Goal: Check status: Check status

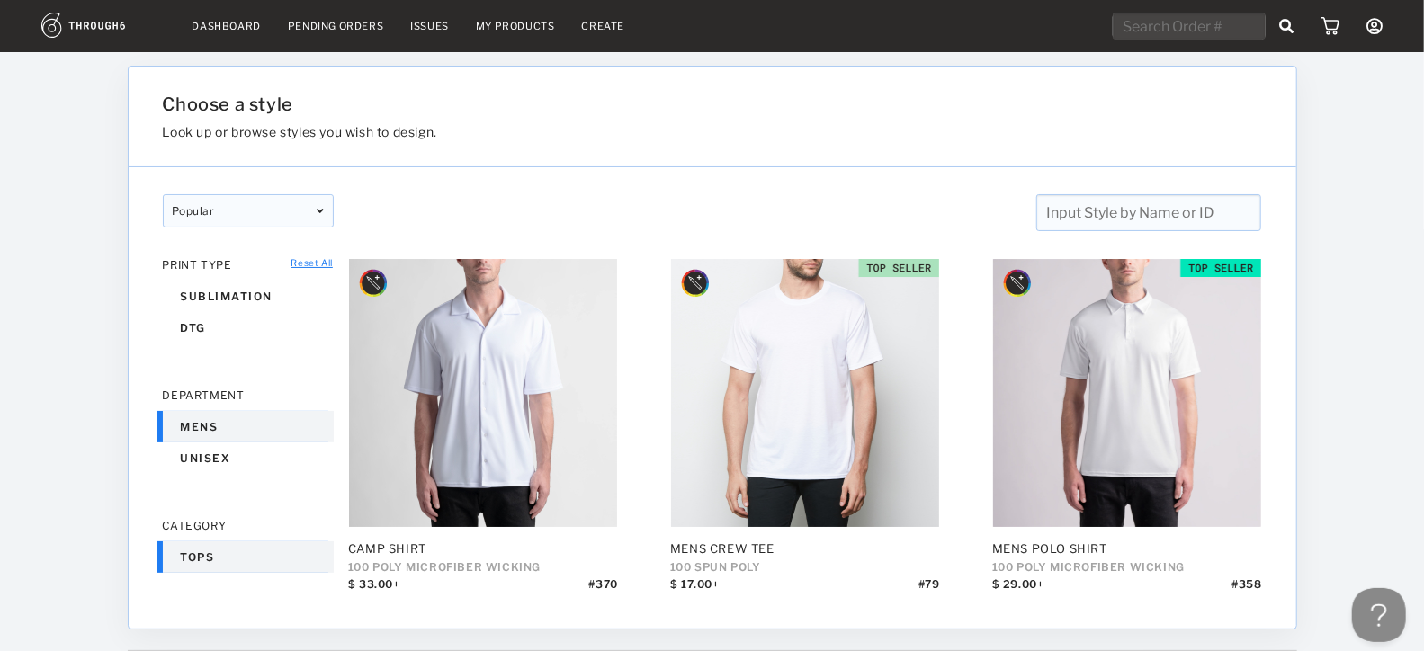
click at [1345, 208] on div at bounding box center [1361, 351] width 128 height 599
click at [1344, 313] on div at bounding box center [1361, 351] width 128 height 599
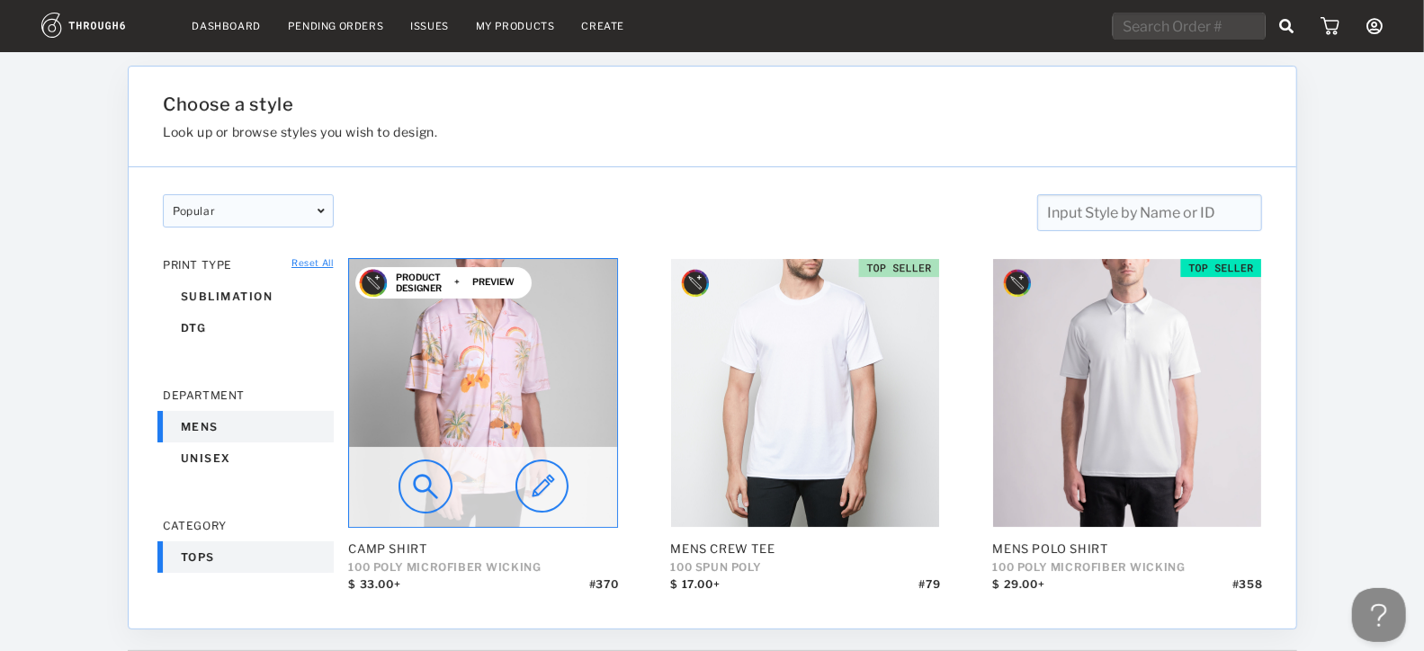
click at [432, 480] on img at bounding box center [426, 487] width 54 height 54
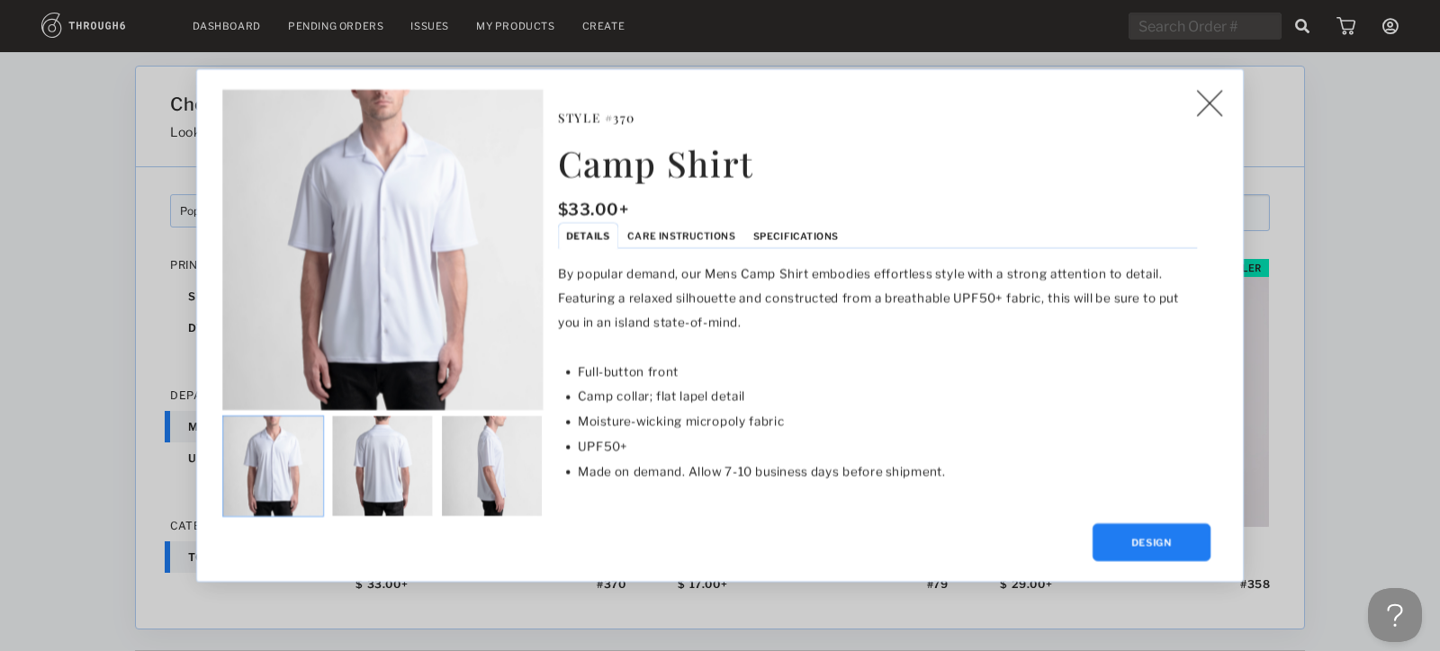
click at [289, 471] on img at bounding box center [273, 467] width 100 height 100
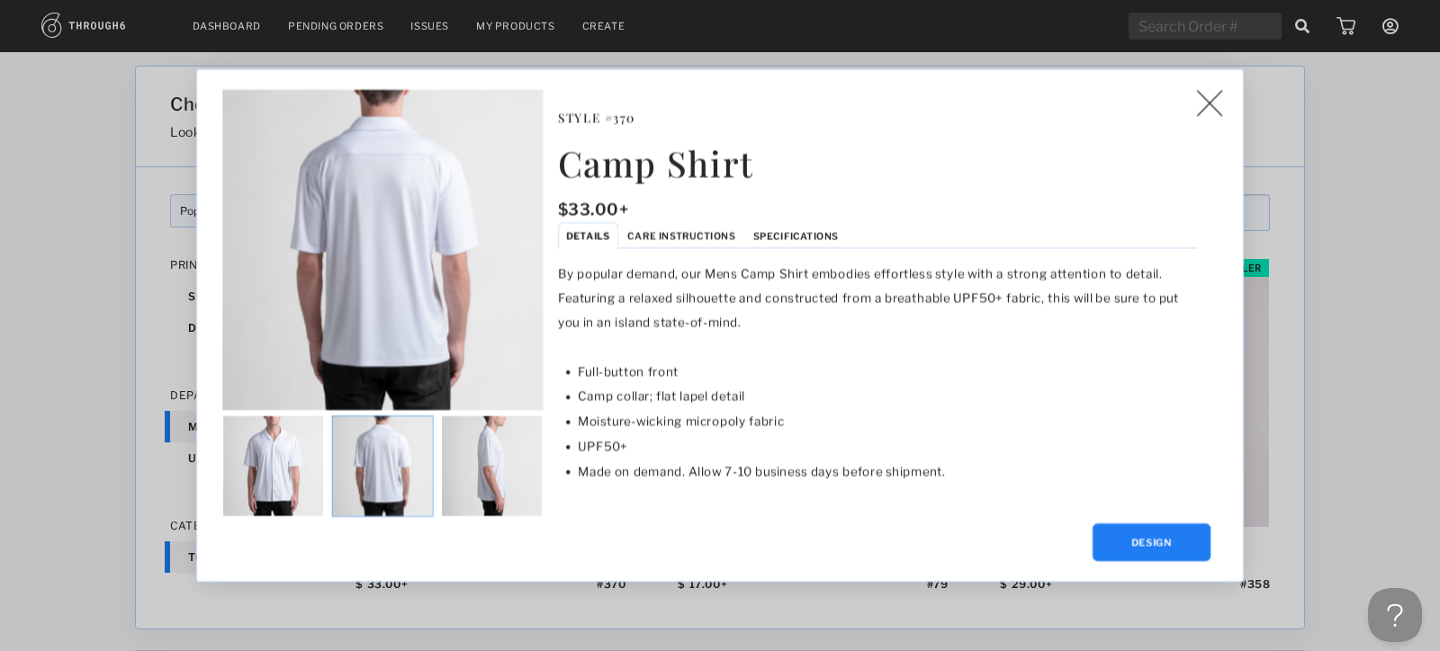
click at [380, 477] on img at bounding box center [383, 467] width 100 height 100
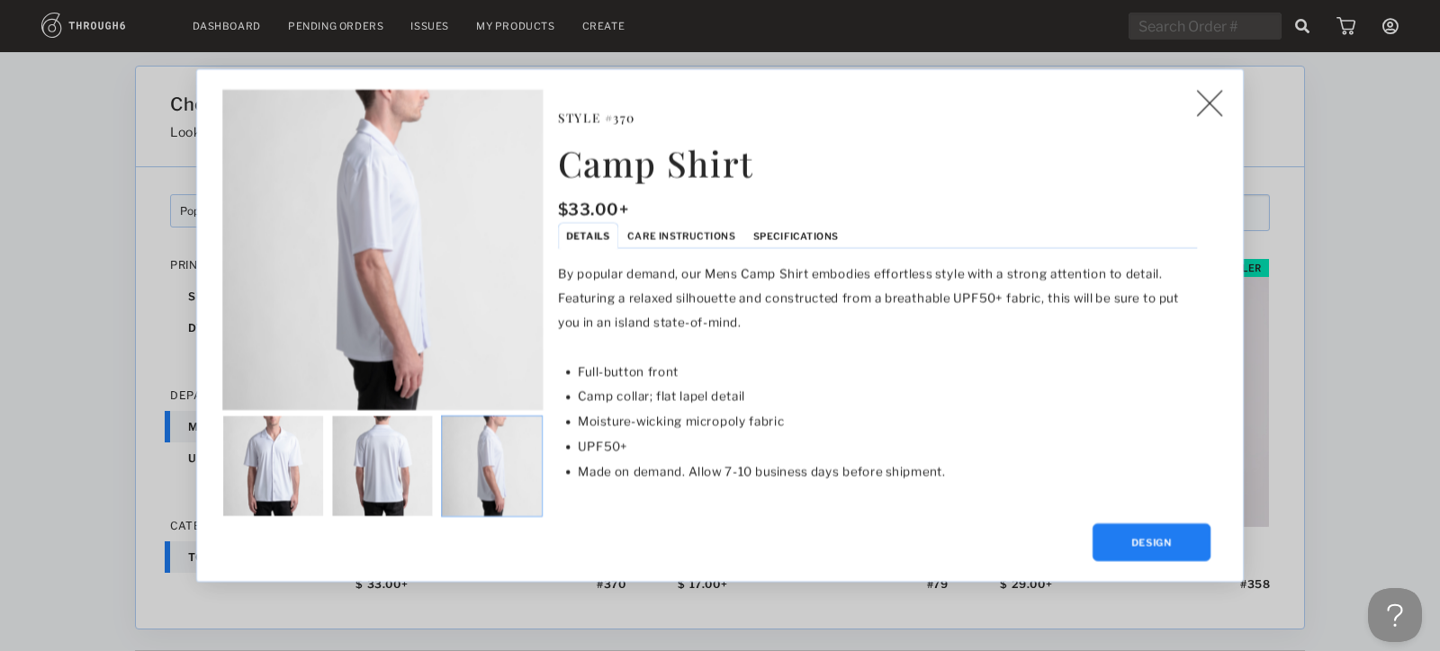
click at [476, 475] on img at bounding box center [492, 467] width 100 height 100
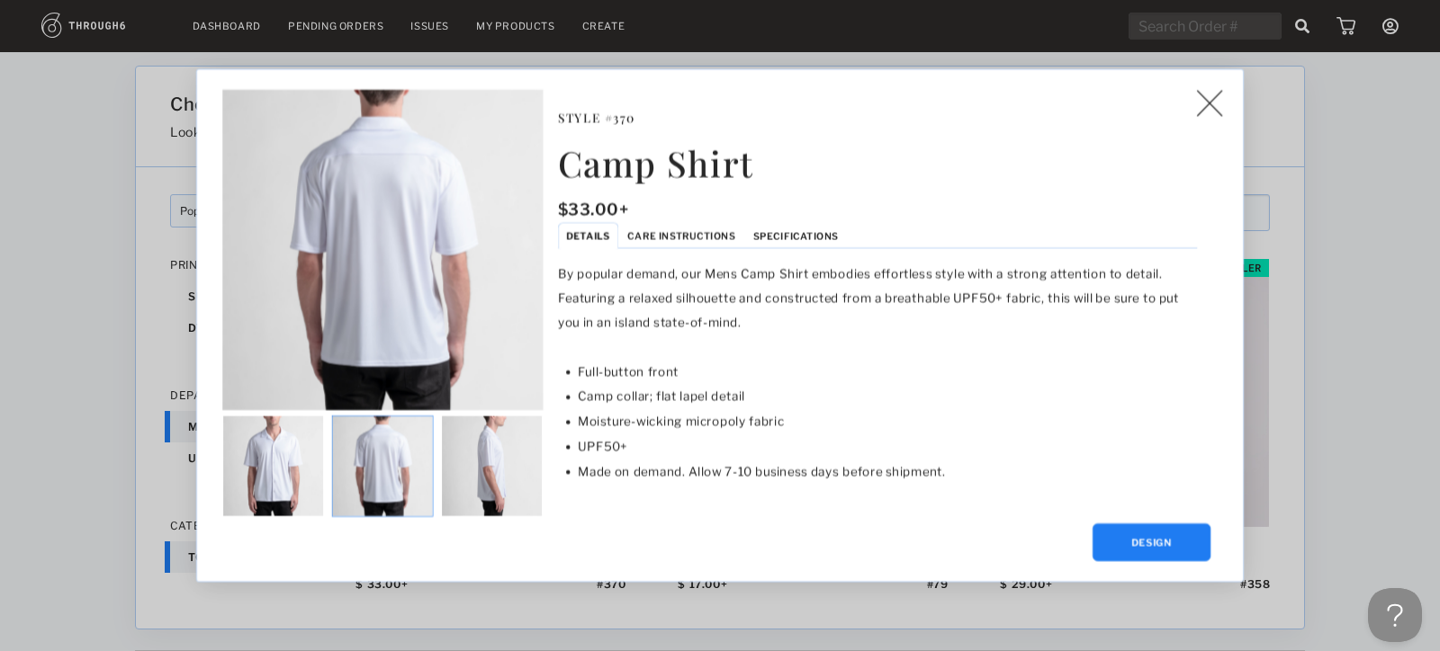
click at [393, 469] on img at bounding box center [383, 467] width 100 height 100
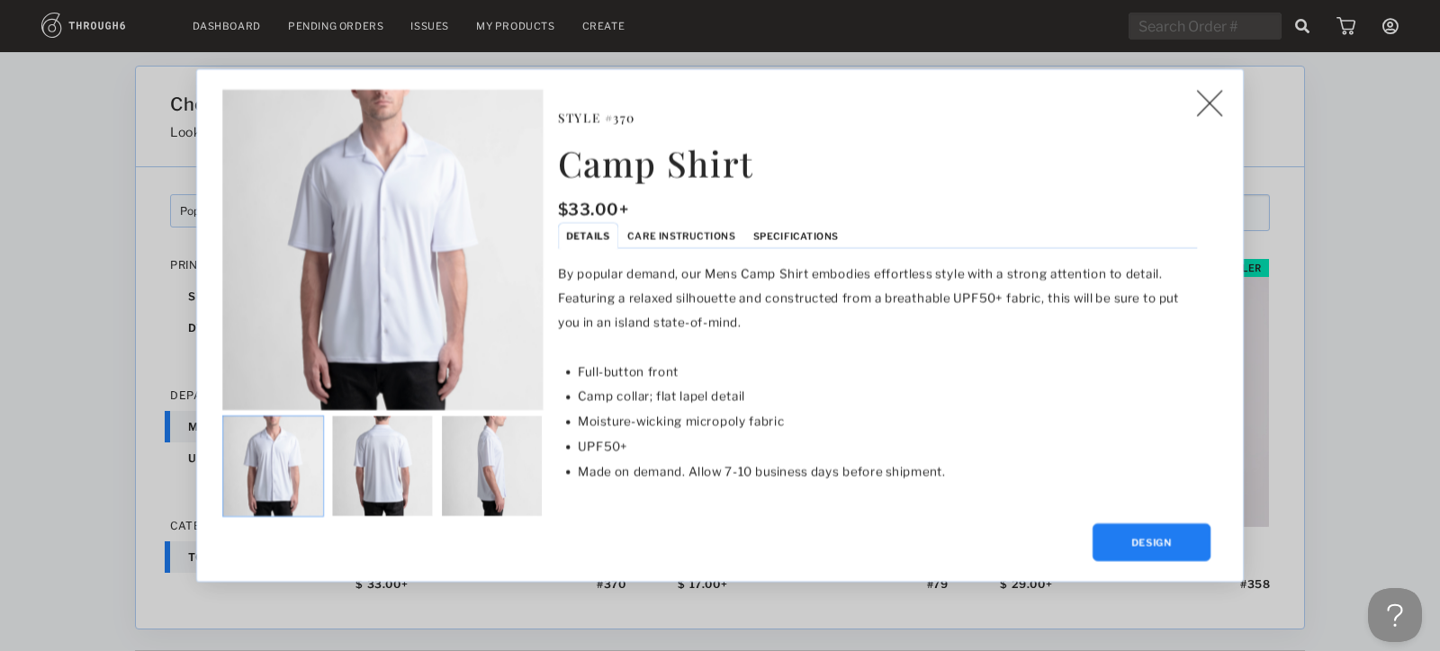
click at [281, 476] on img at bounding box center [273, 467] width 100 height 100
click at [709, 238] on span "Care Instructions" at bounding box center [681, 236] width 108 height 12
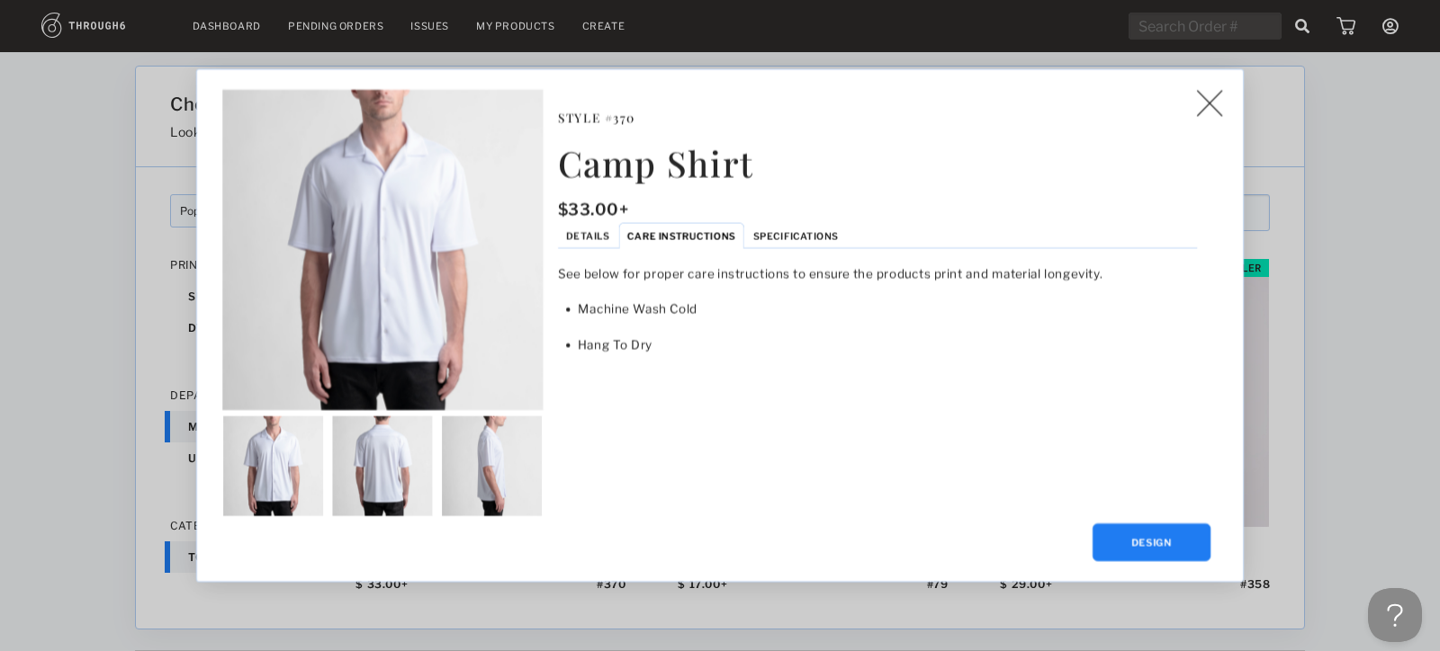
click at [803, 227] on li "Specifications" at bounding box center [795, 236] width 103 height 26
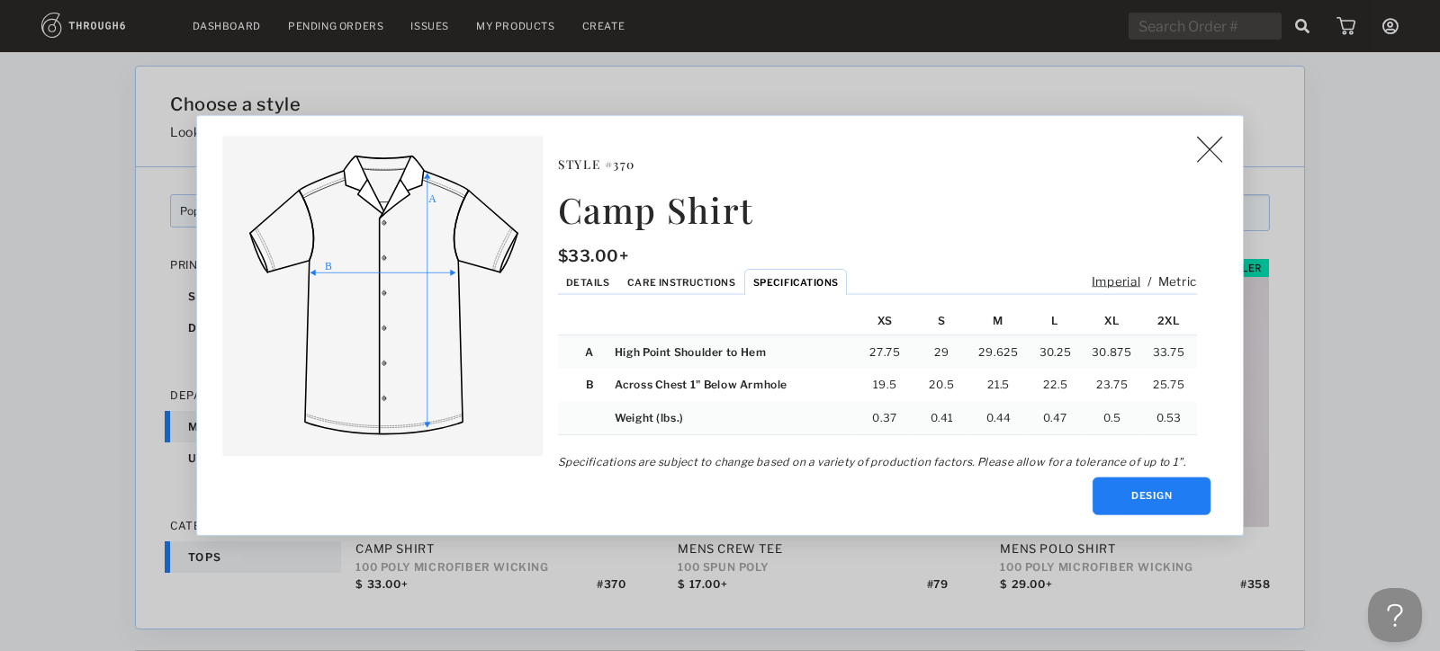
click at [595, 287] on li "Details" at bounding box center [588, 282] width 61 height 26
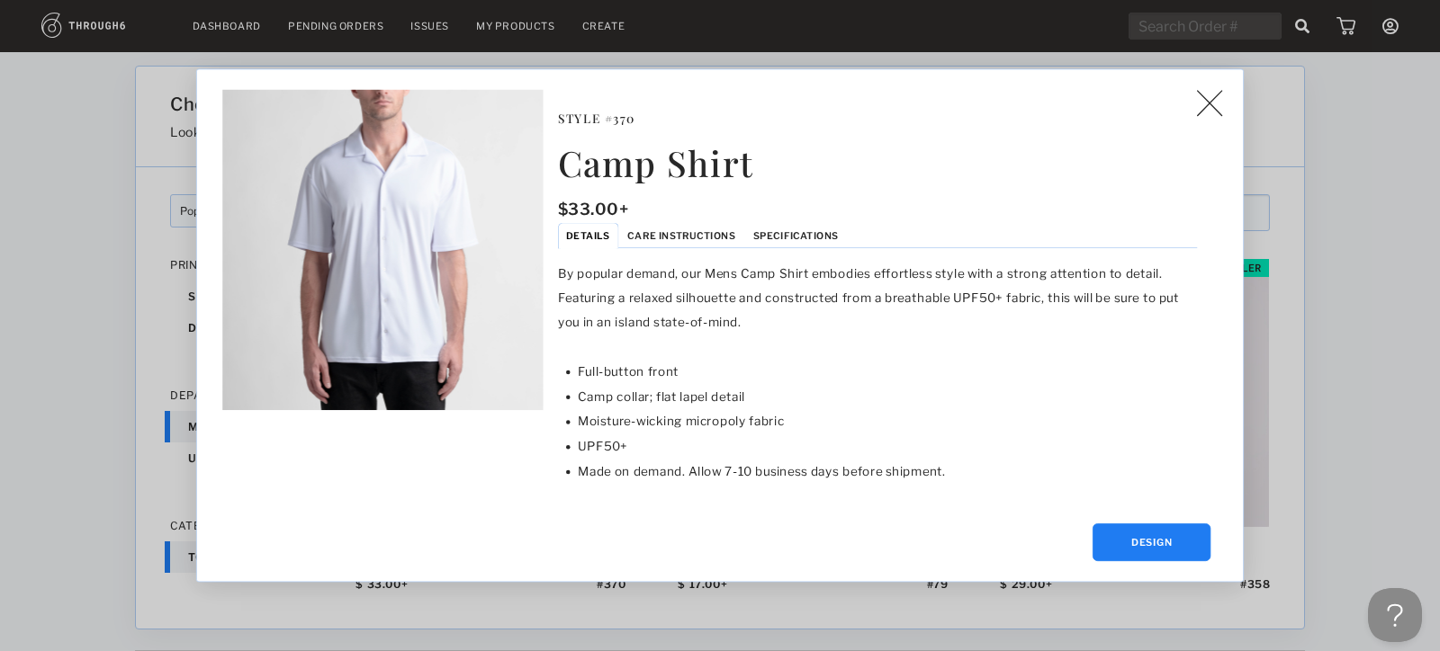
click at [679, 279] on p "By popular demand, our Mens Camp Shirt embodies effortless style with a strong …" at bounding box center [877, 298] width 639 height 73
drag, startPoint x: 561, startPoint y: 274, endPoint x: 794, endPoint y: 352, distance: 245.8
click at [794, 352] on section "By popular demand, our Mens Camp Shirt embodies effortless style with a strong …" at bounding box center [877, 373] width 639 height 223
drag, startPoint x: 556, startPoint y: 273, endPoint x: 776, endPoint y: 326, distance: 226.7
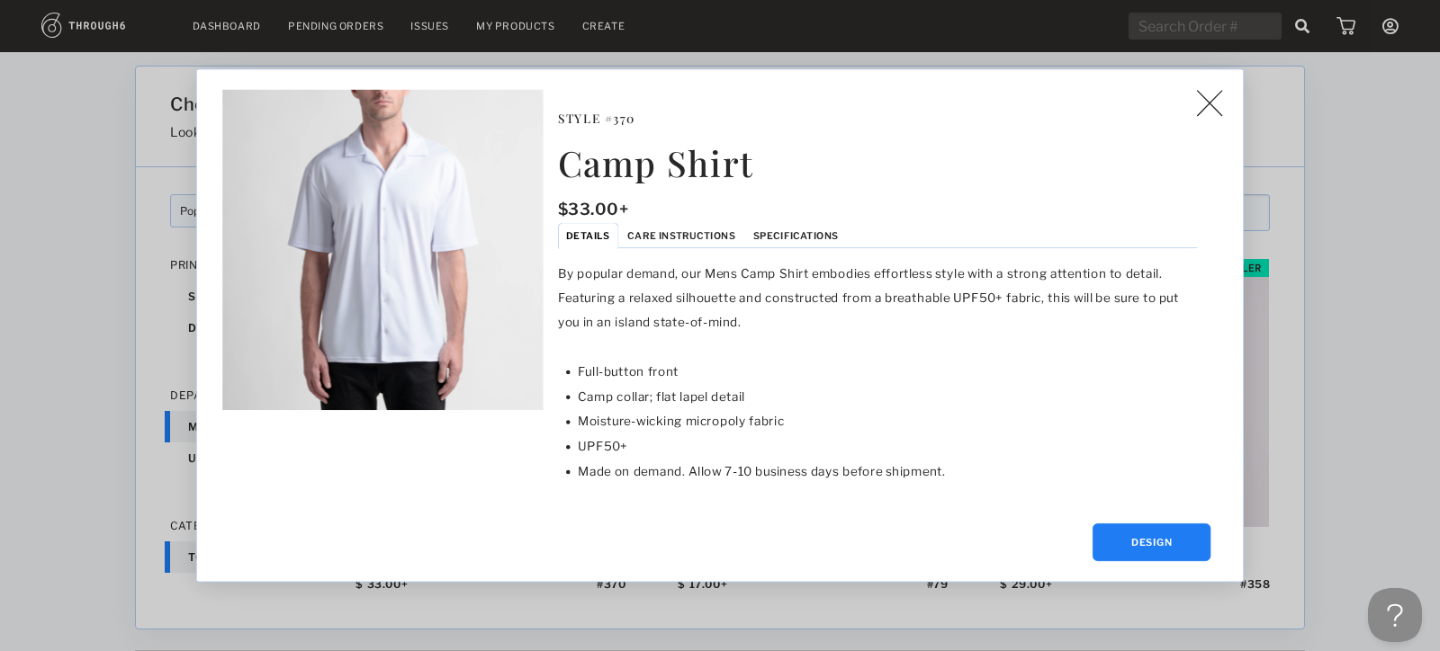
click at [776, 326] on div "Style # 370 Camp Shirt $ 33.00+ Details Care Instructions Specifications By pop…" at bounding box center [887, 307] width 670 height 434
click at [776, 326] on p "By popular demand, our Mens Camp Shirt embodies effortless style with a strong …" at bounding box center [877, 298] width 639 height 73
drag, startPoint x: 748, startPoint y: 332, endPoint x: 556, endPoint y: 262, distance: 204.1
click at [556, 262] on div "Style # 370 Camp Shirt $ 33.00+ Details Care Instructions Specifications By pop…" at bounding box center [887, 307] width 670 height 434
click at [556, 269] on div "Style # 370 Camp Shirt $ 33.00+ Details Care Instructions Specifications By pop…" at bounding box center [887, 307] width 670 height 434
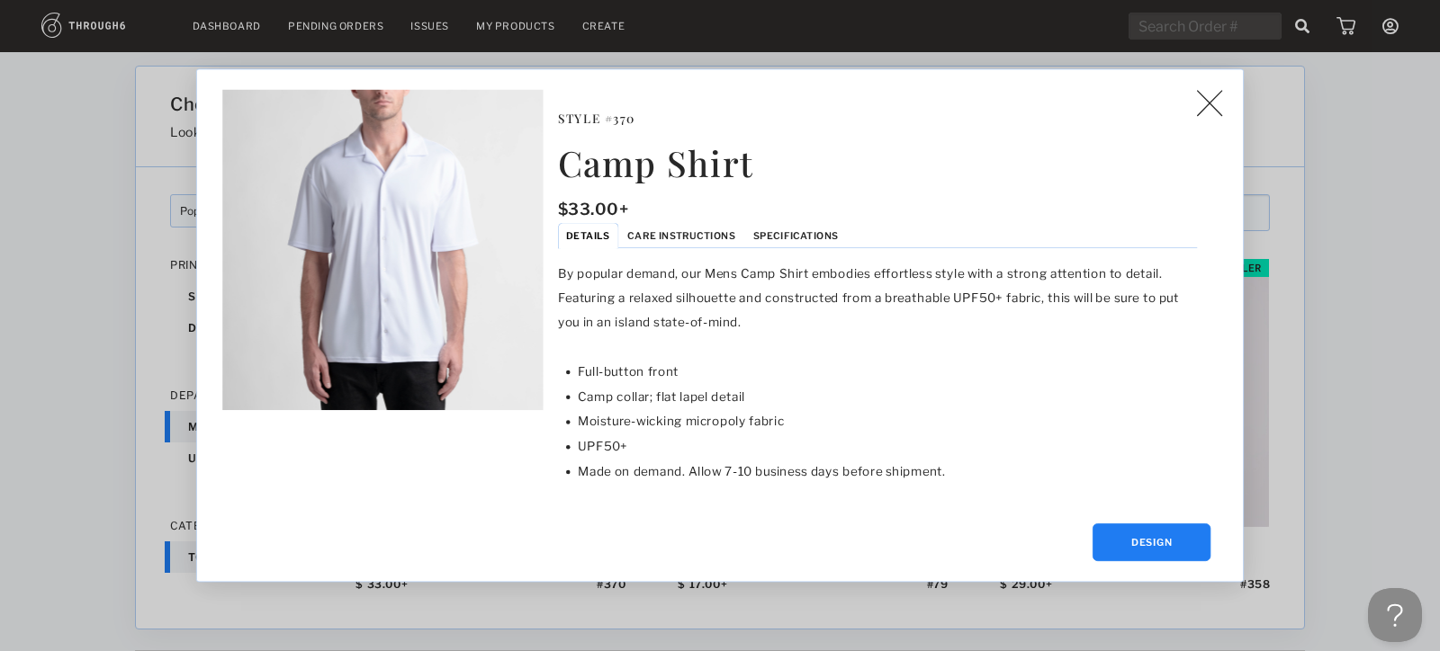
drag, startPoint x: 561, startPoint y: 273, endPoint x: 778, endPoint y: 355, distance: 232.9
click at [778, 355] on section "By popular demand, our Mens Camp Shirt embodies effortless style with a strong …" at bounding box center [877, 373] width 639 height 223
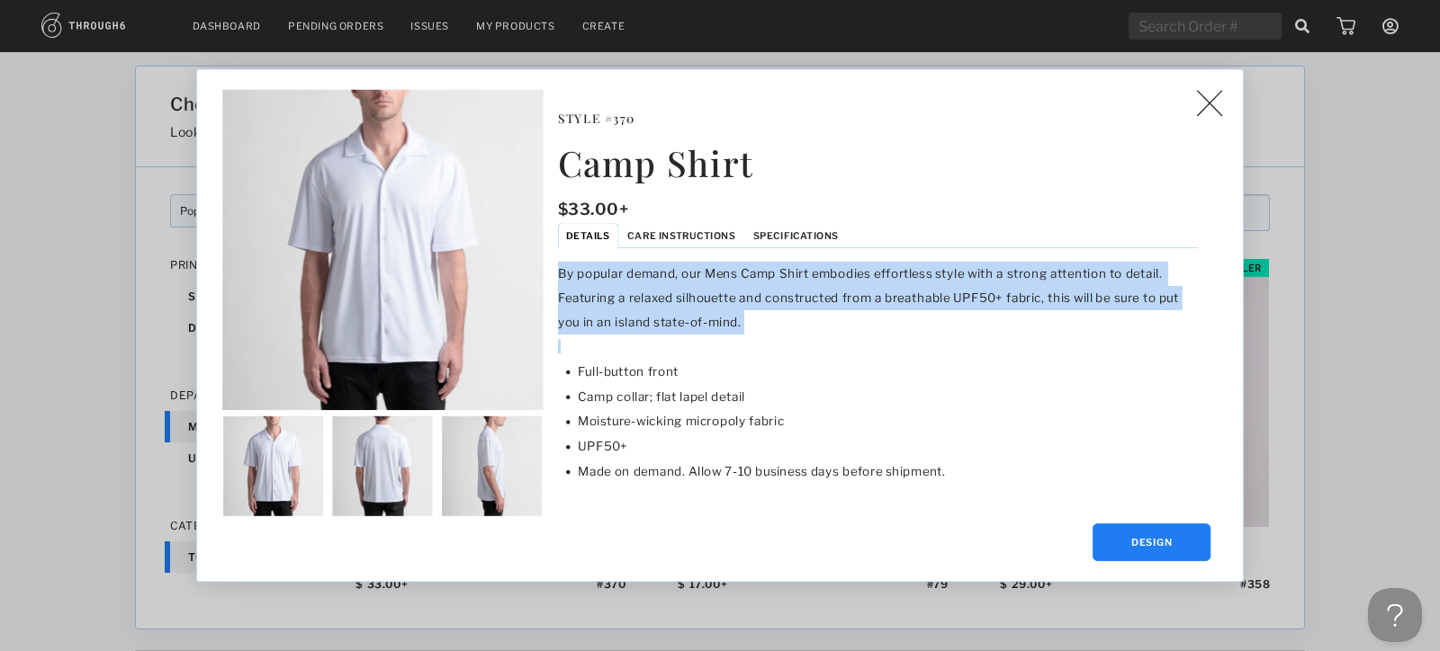
click at [778, 355] on ul "Full-button front Camp collar; flat lapel detail Moisture-wicking micropoly fab…" at bounding box center [887, 422] width 619 height 136
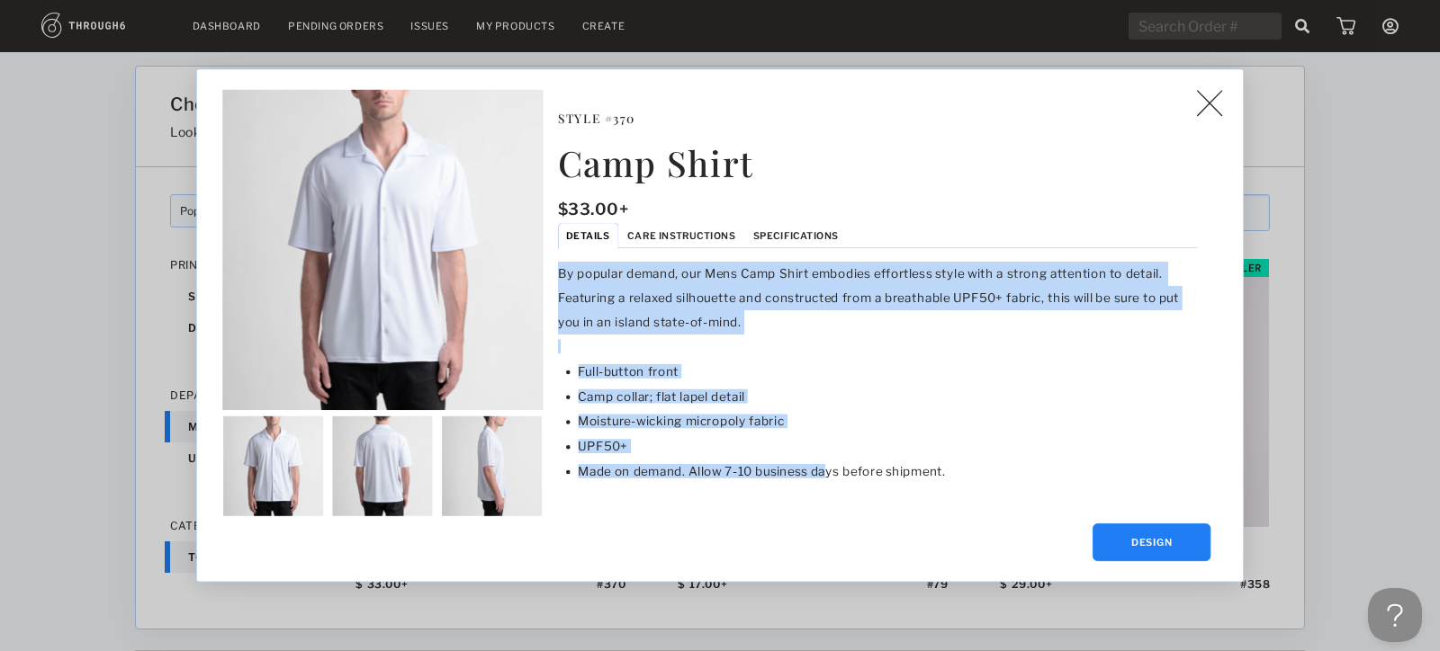
drag, startPoint x: 558, startPoint y: 274, endPoint x: 827, endPoint y: 482, distance: 340.5
click at [827, 482] on section "By popular demand, our Mens Camp Shirt embodies effortless style with a strong …" at bounding box center [877, 373] width 639 height 223
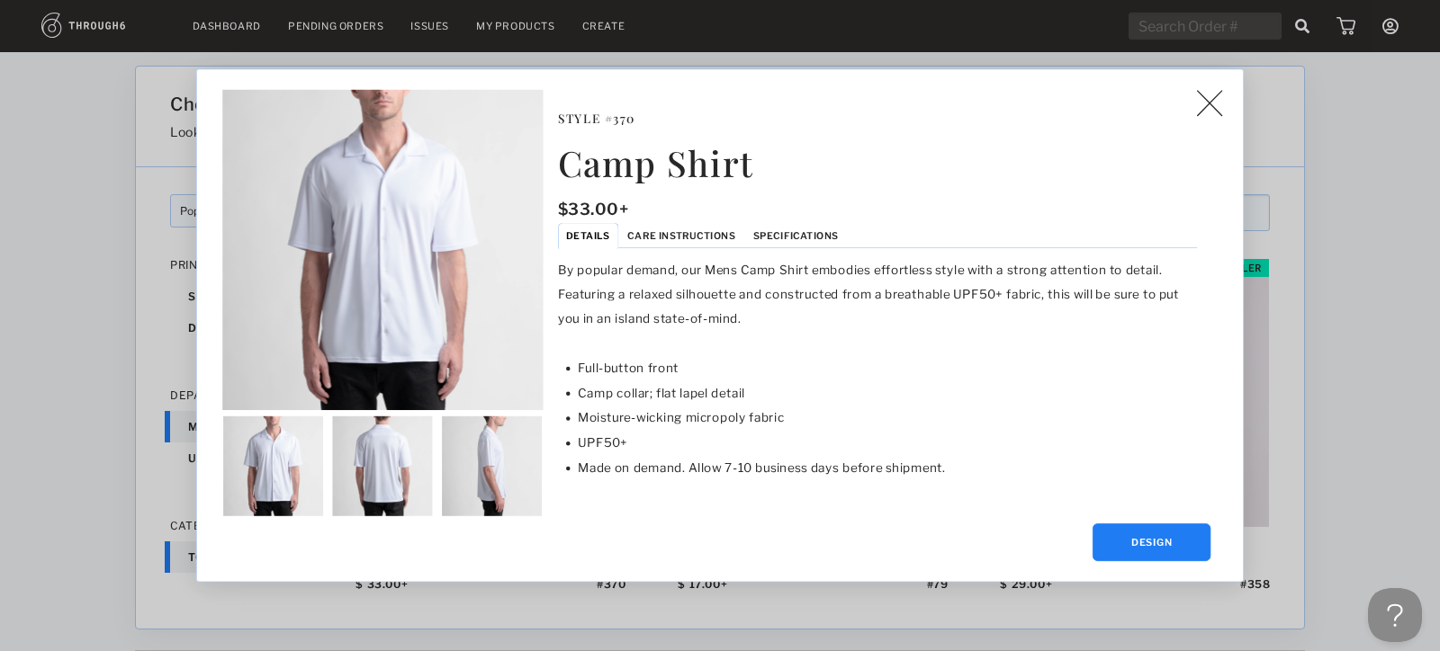
click at [836, 430] on li "UPF50+" at bounding box center [887, 442] width 619 height 25
click at [1214, 95] on img at bounding box center [1209, 103] width 26 height 27
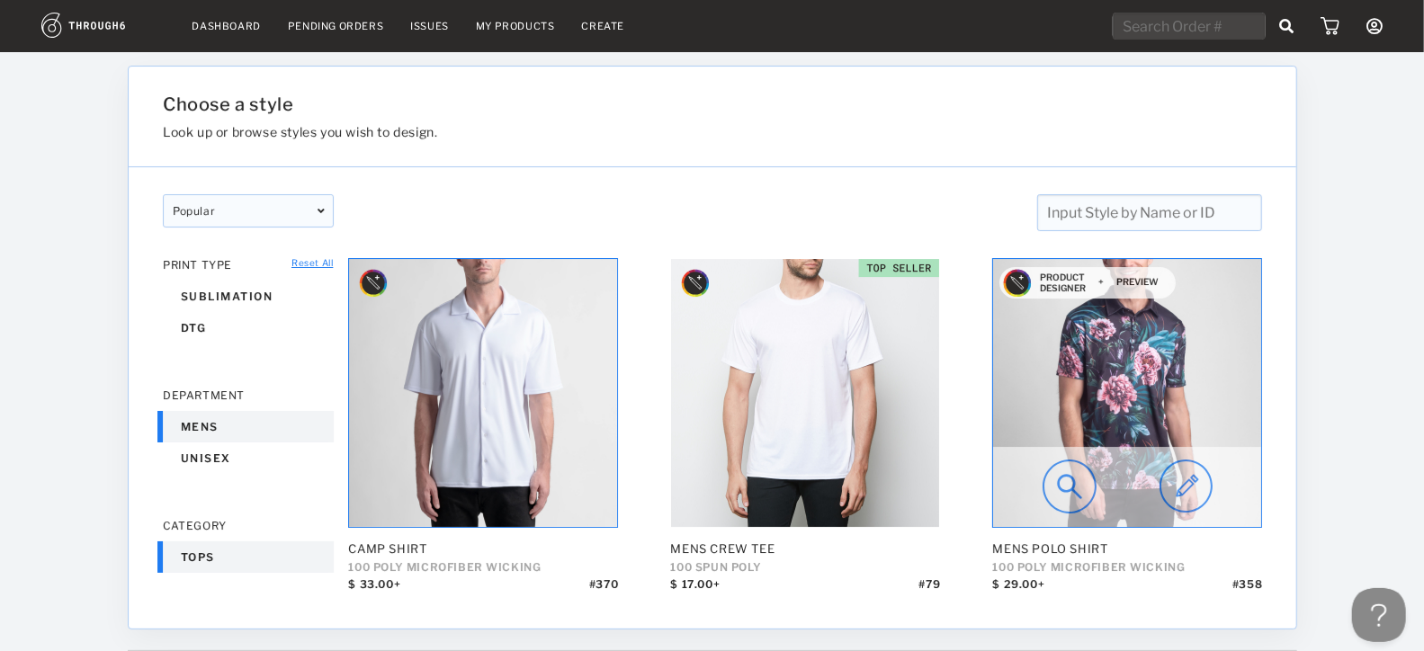
click at [1070, 500] on img at bounding box center [1070, 487] width 54 height 54
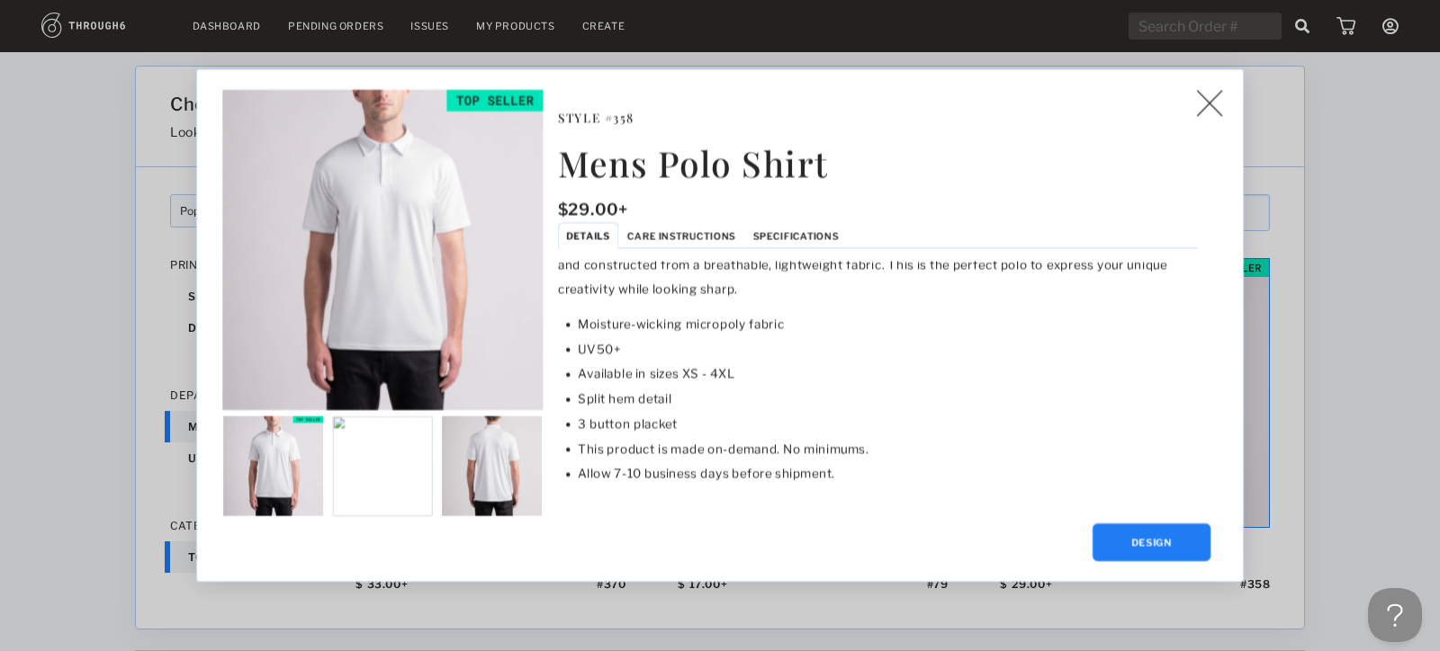
scroll to position [95, 0]
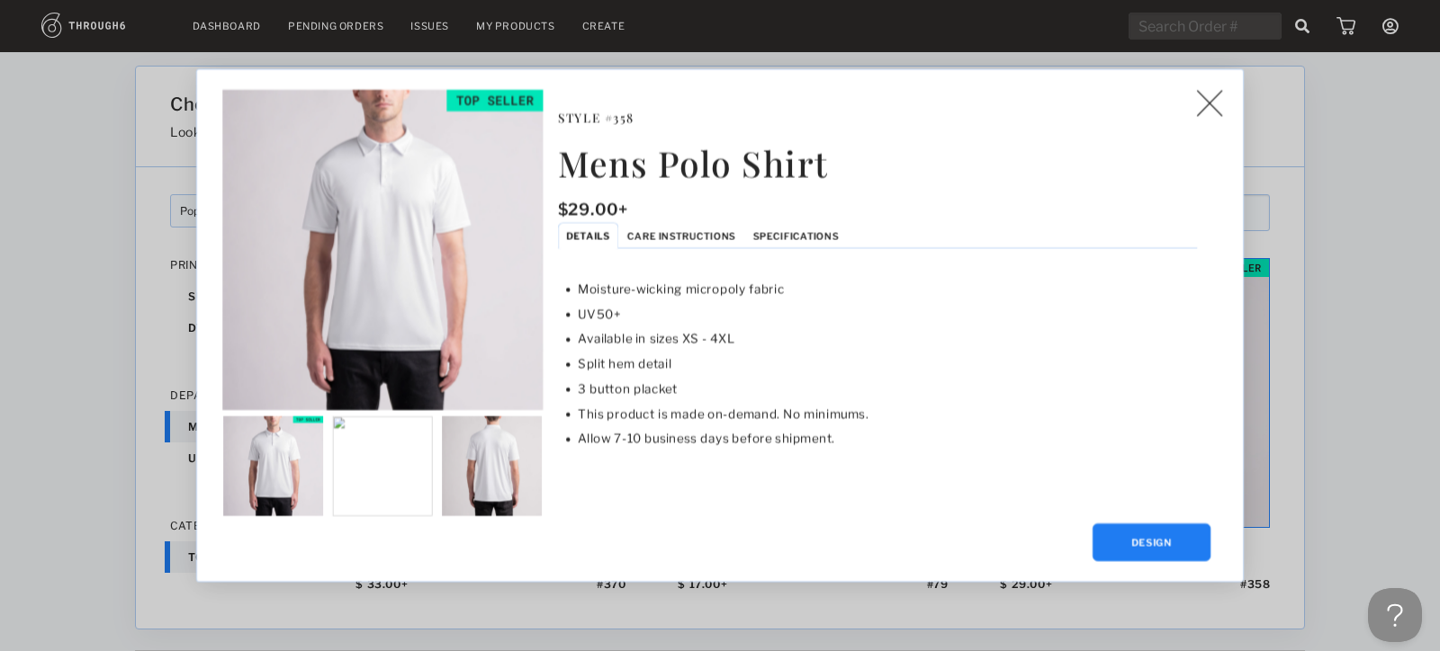
click at [1338, 429] on div "Mens Polo Shirt $ 29.00+ Style # 358 Style # 358 Mens Polo Shirt $ 29.00+ Detai…" at bounding box center [720, 325] width 1440 height 651
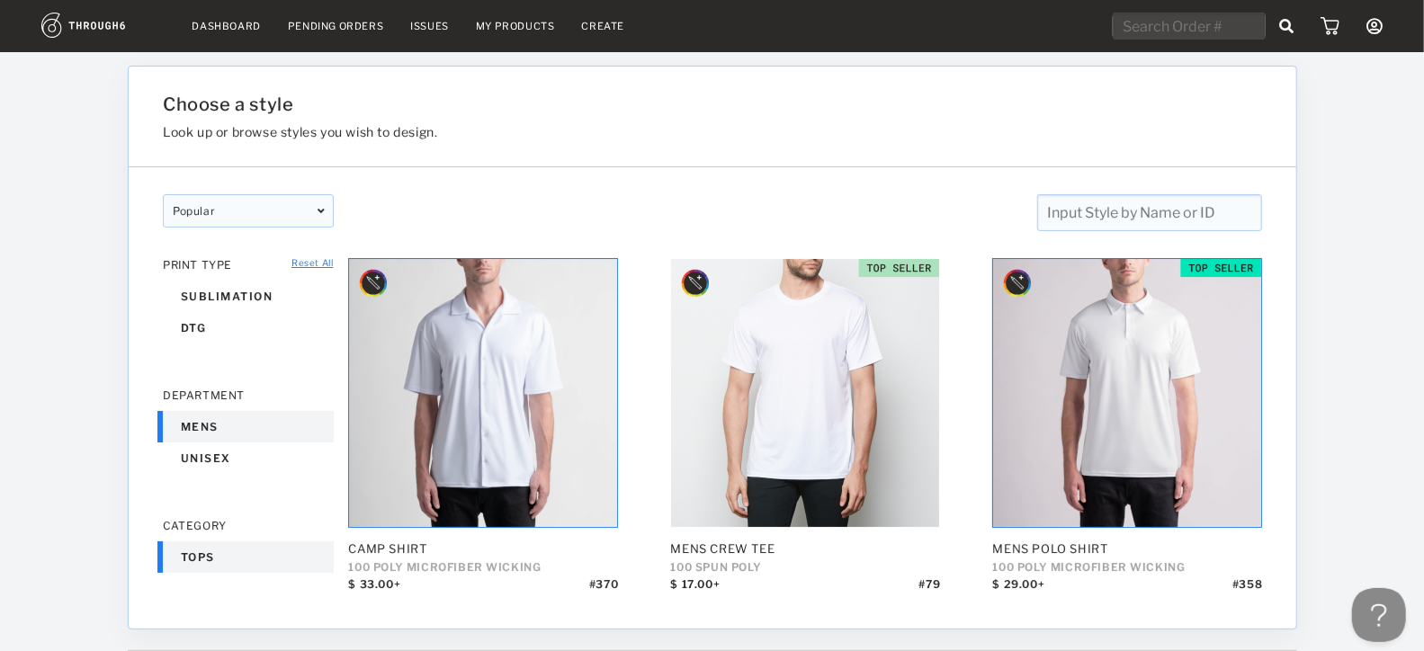
click at [1286, 365] on div "Reset All PRINT TYPE sublimation dtg DEPARTMENT mens unisex CATEGORY tops PRODU…" at bounding box center [713, 430] width 1168 height 344
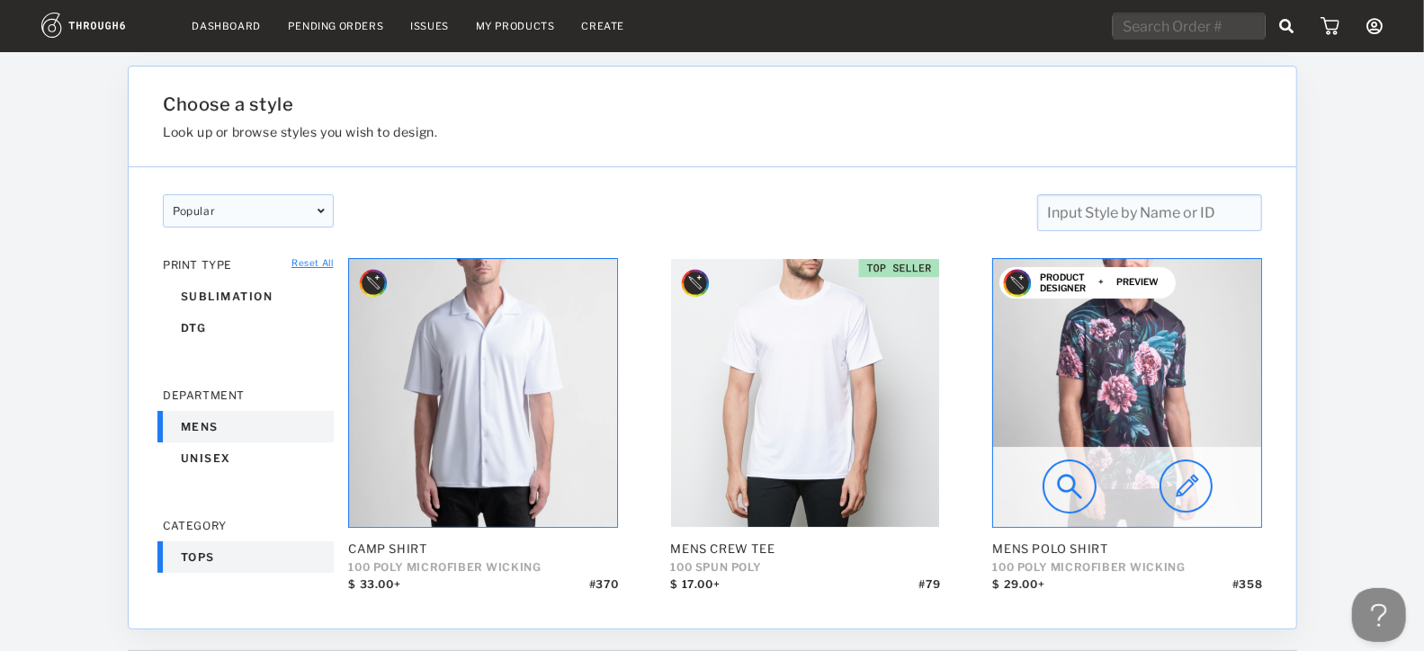
drag, startPoint x: 1078, startPoint y: 372, endPoint x: 1070, endPoint y: 435, distance: 63.5
click at [1070, 435] on img at bounding box center [1127, 393] width 268 height 268
click at [1063, 485] on img at bounding box center [1070, 487] width 54 height 54
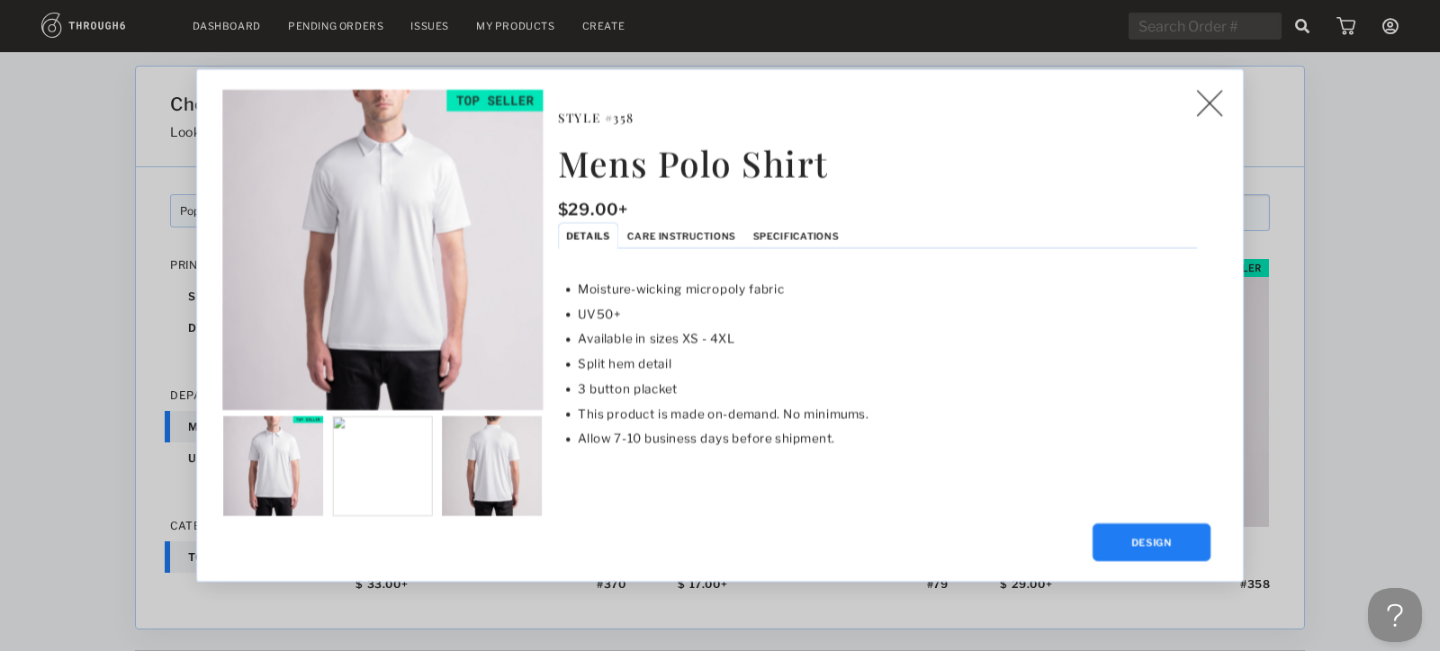
click at [781, 249] on div "Details Care Instructions Specifications Our Mens Polo embodies effortless styl…" at bounding box center [877, 357] width 639 height 256
click at [781, 231] on span "Specifications" at bounding box center [795, 236] width 85 height 12
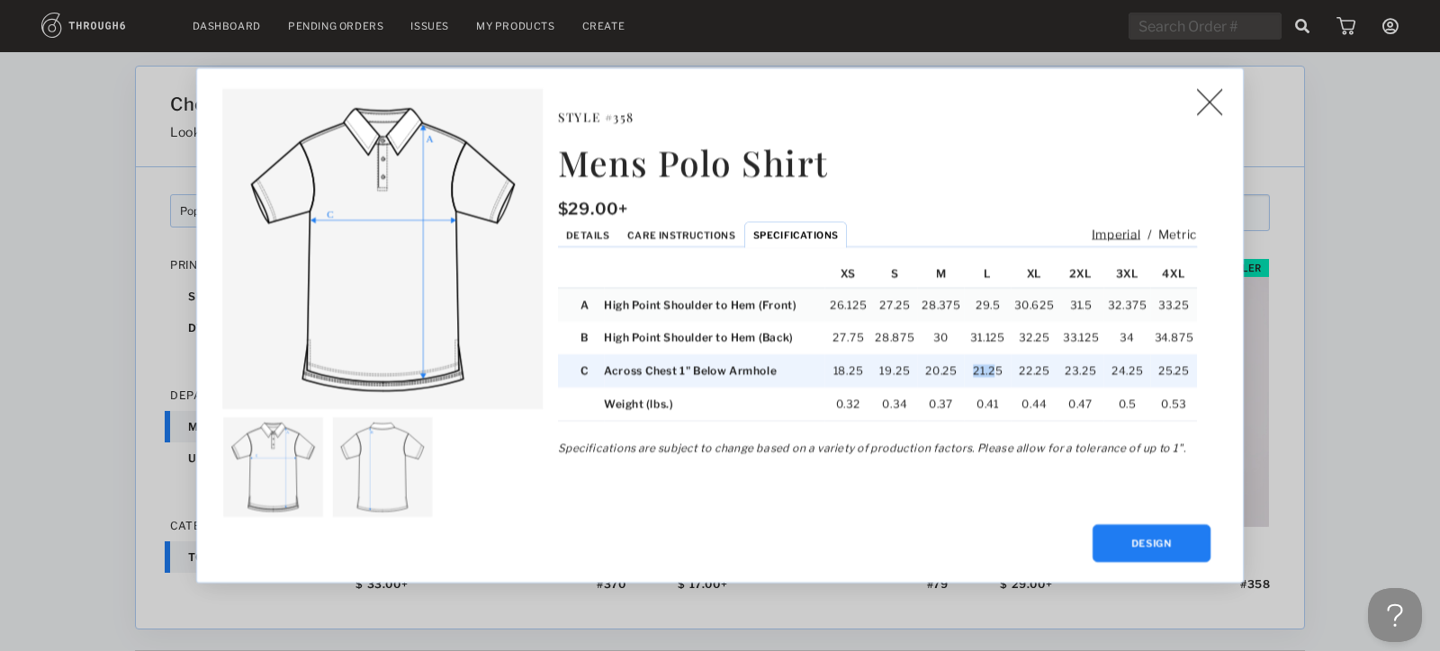
drag, startPoint x: 974, startPoint y: 372, endPoint x: 993, endPoint y: 372, distance: 19.8
click at [993, 372] on td "21.25" at bounding box center [988, 370] width 47 height 33
drag, startPoint x: 1016, startPoint y: 373, endPoint x: 1054, endPoint y: 373, distance: 37.8
click at [1054, 373] on td "22.25" at bounding box center [1033, 370] width 47 height 33
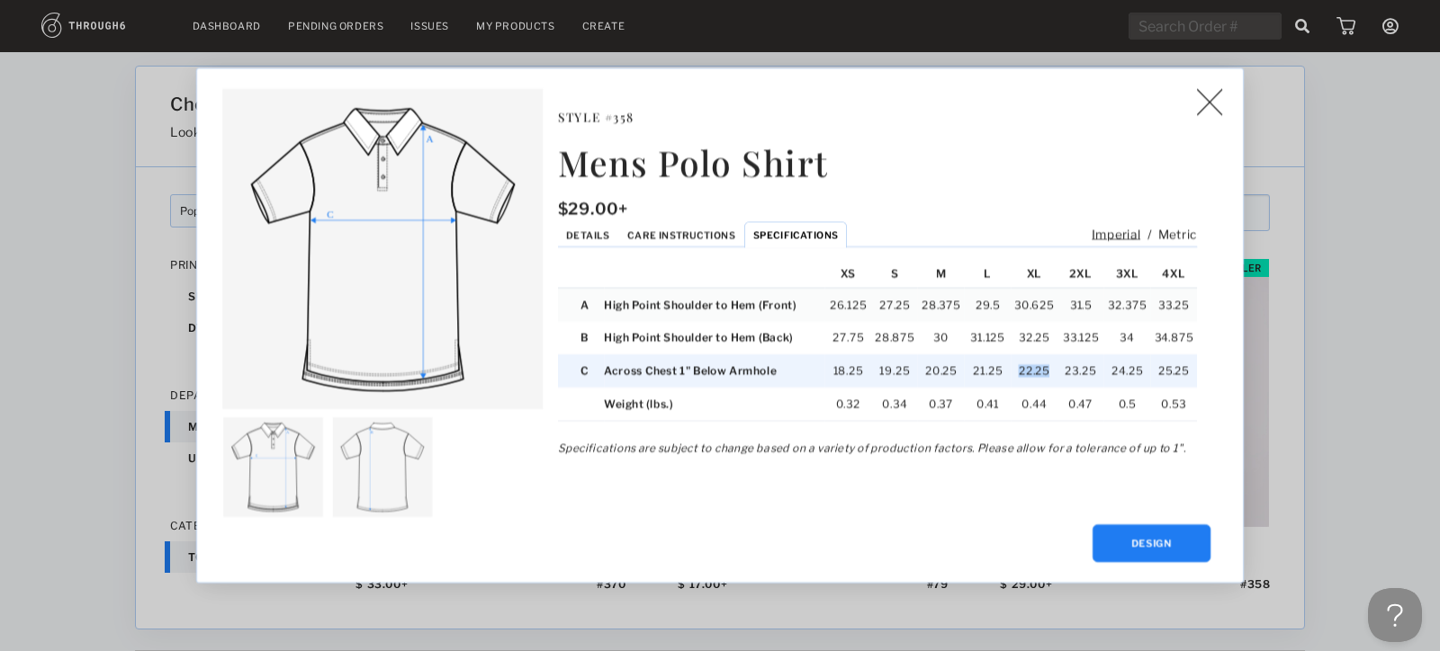
click at [1054, 373] on td "22.25" at bounding box center [1033, 370] width 47 height 33
click at [1202, 109] on img at bounding box center [1209, 102] width 26 height 27
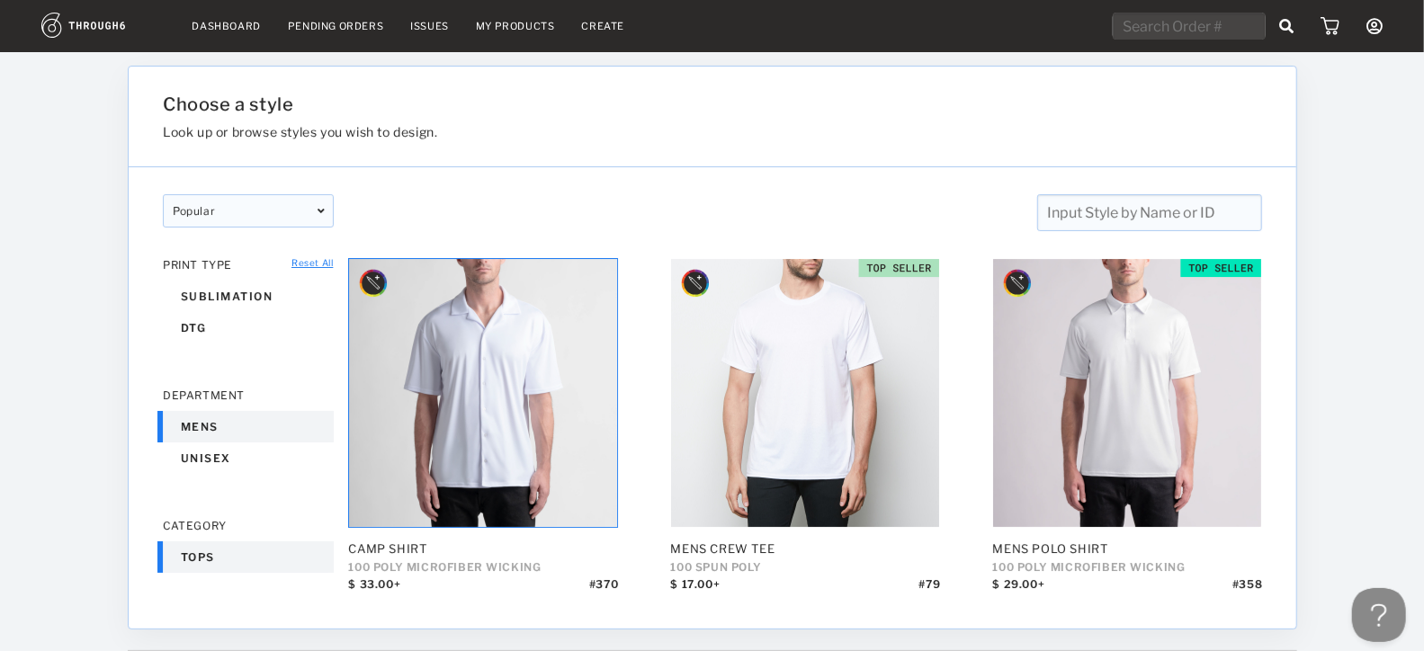
click at [524, 32] on nav "Dashboard Pending Orders Issues My Products Create My Account Create New Brand …" at bounding box center [711, 27] width 1341 height 28
click at [507, 31] on link "My Products" at bounding box center [515, 26] width 79 height 13
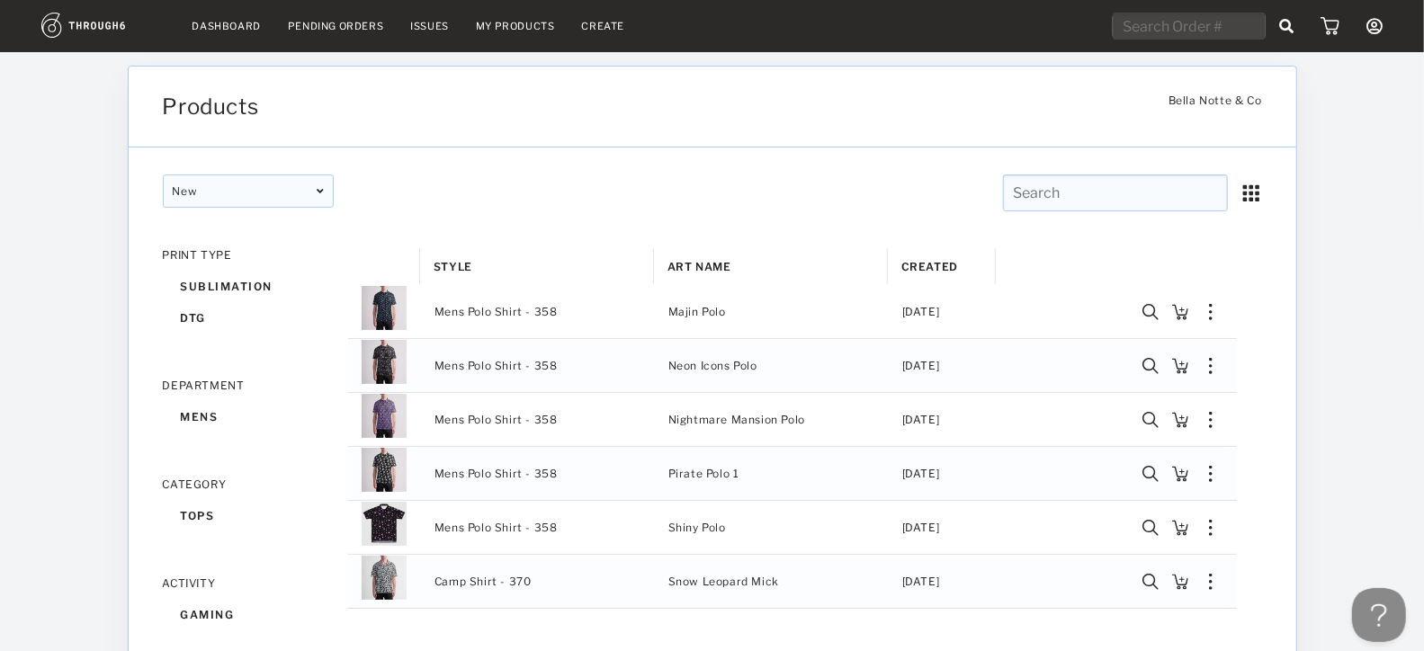
click at [367, 21] on div "Pending Orders" at bounding box center [335, 26] width 95 height 13
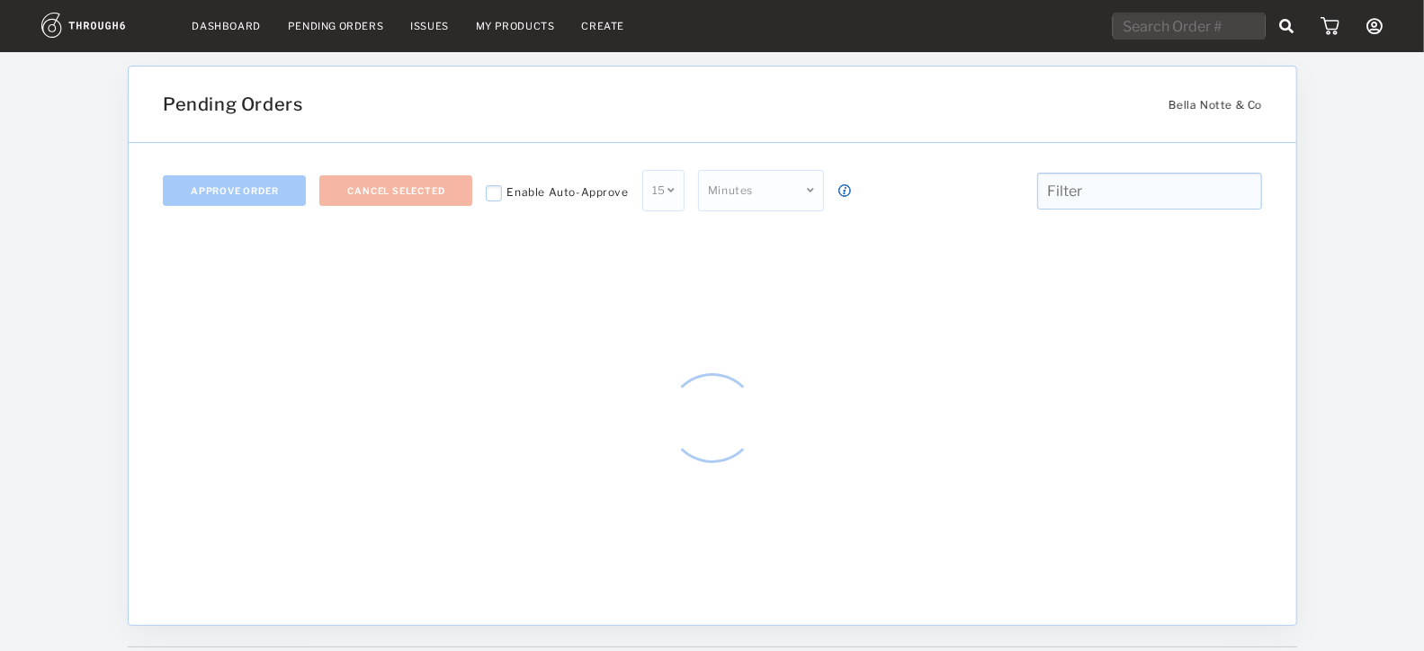
click at [225, 24] on link "Dashboard" at bounding box center [227, 26] width 68 height 13
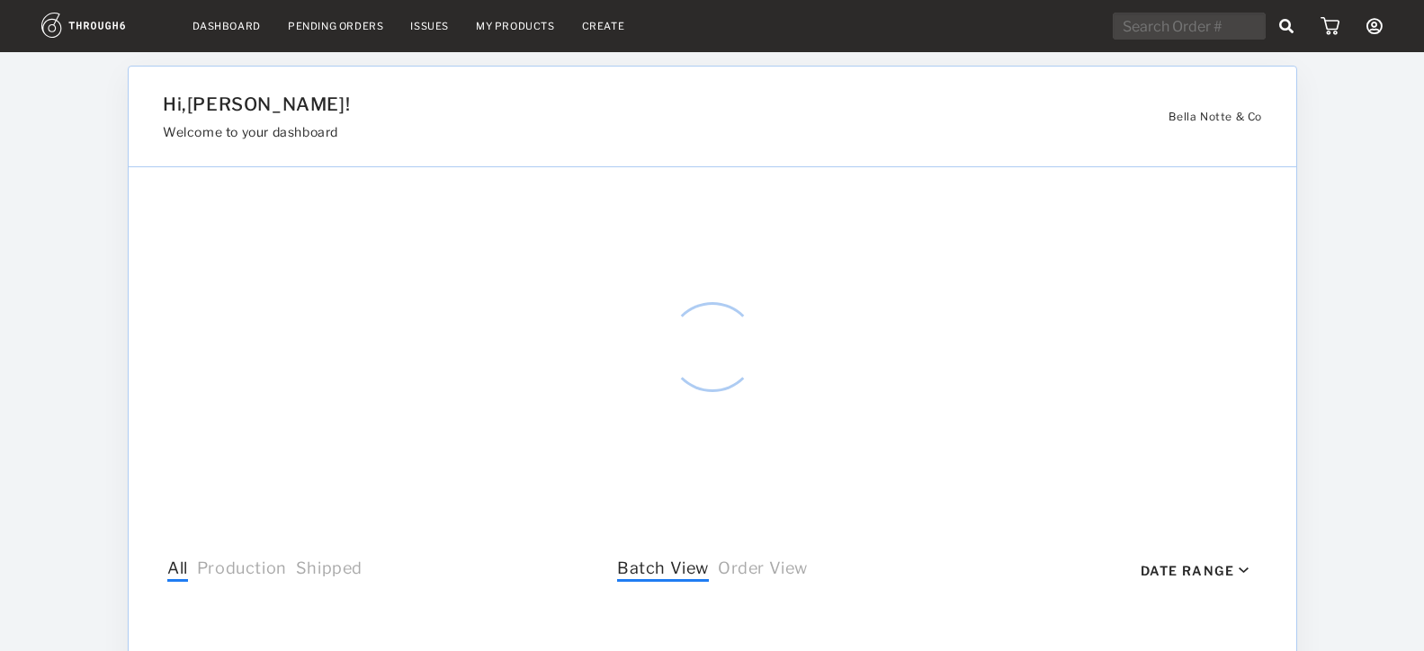
select select "8"
select select "2025"
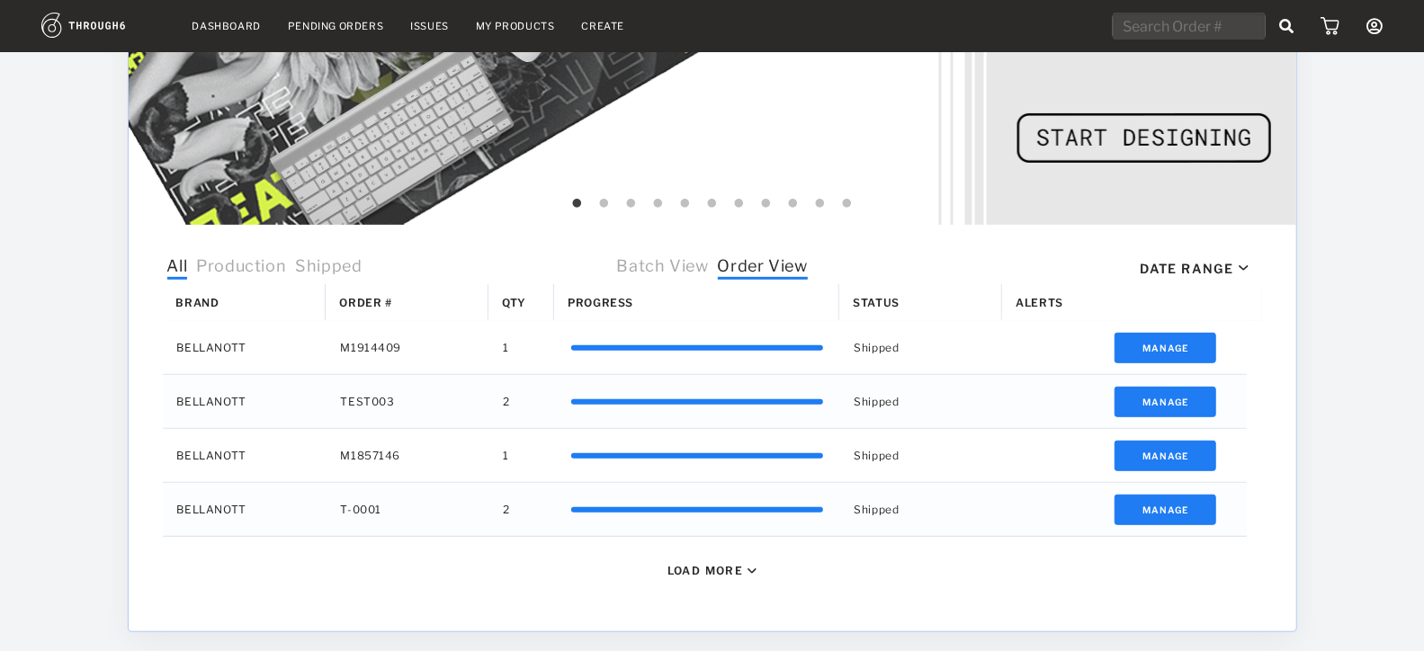
scroll to position [450, 0]
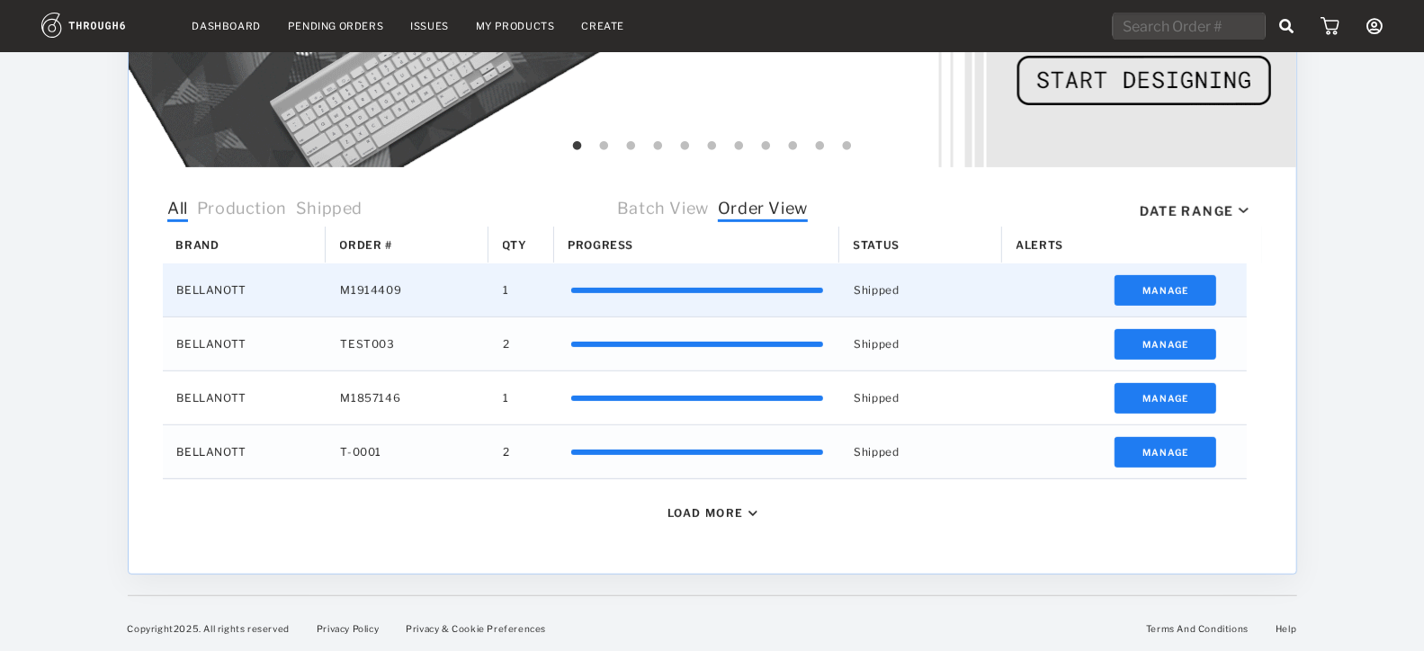
click at [873, 289] on div "Shipped" at bounding box center [920, 290] width 163 height 53
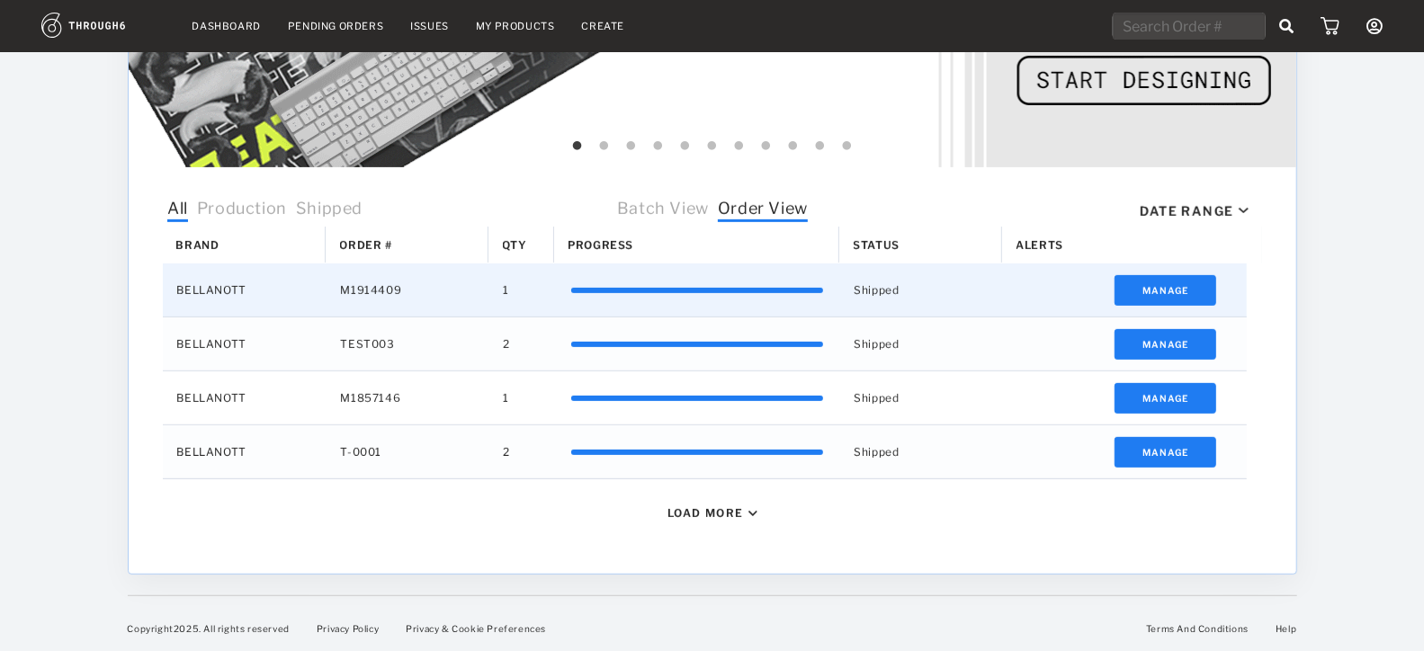
click at [744, 289] on div "Press SPACE to select this row." at bounding box center [697, 290] width 252 height 5
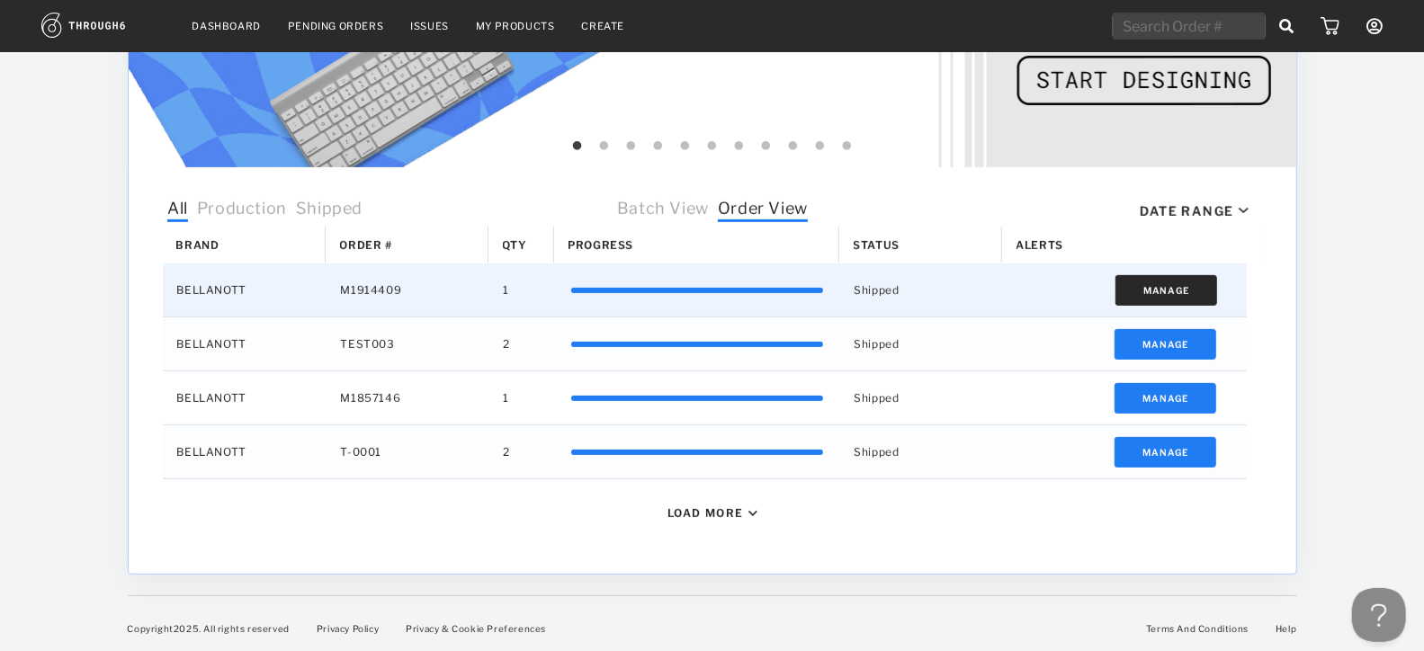
scroll to position [0, 0]
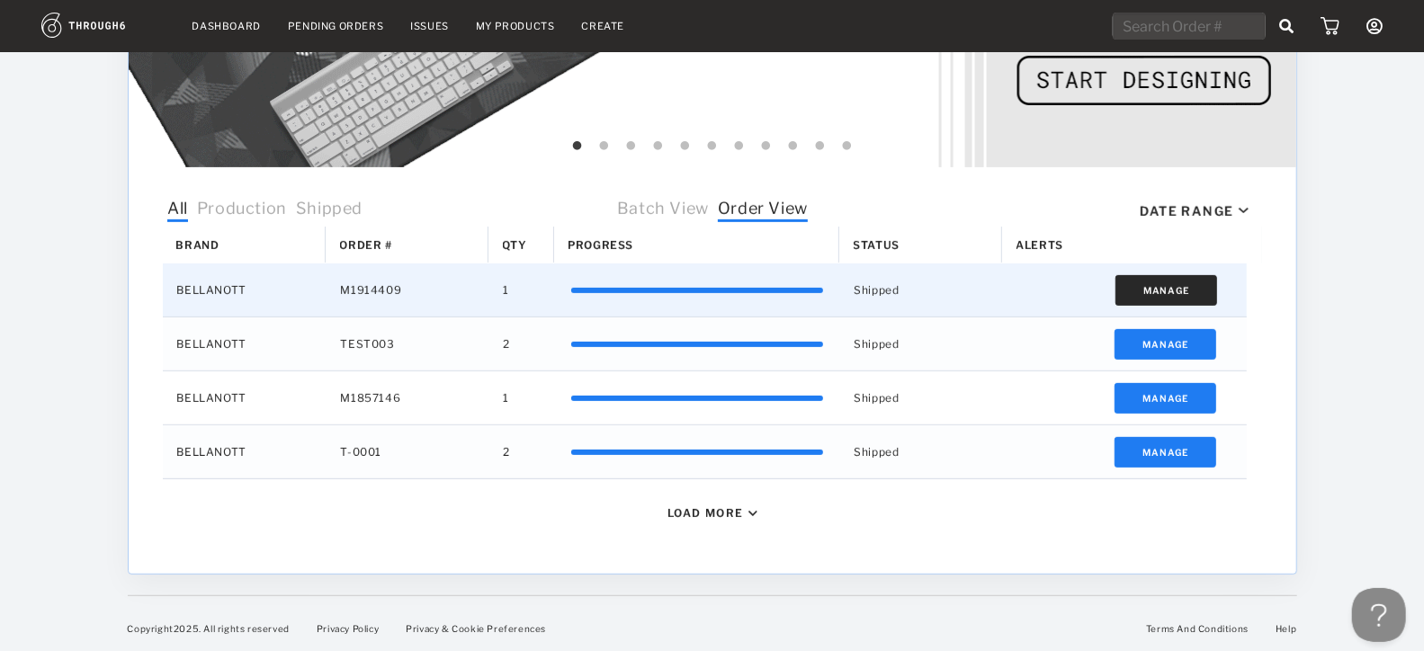
click at [1185, 292] on button "Manage" at bounding box center [1166, 290] width 102 height 31
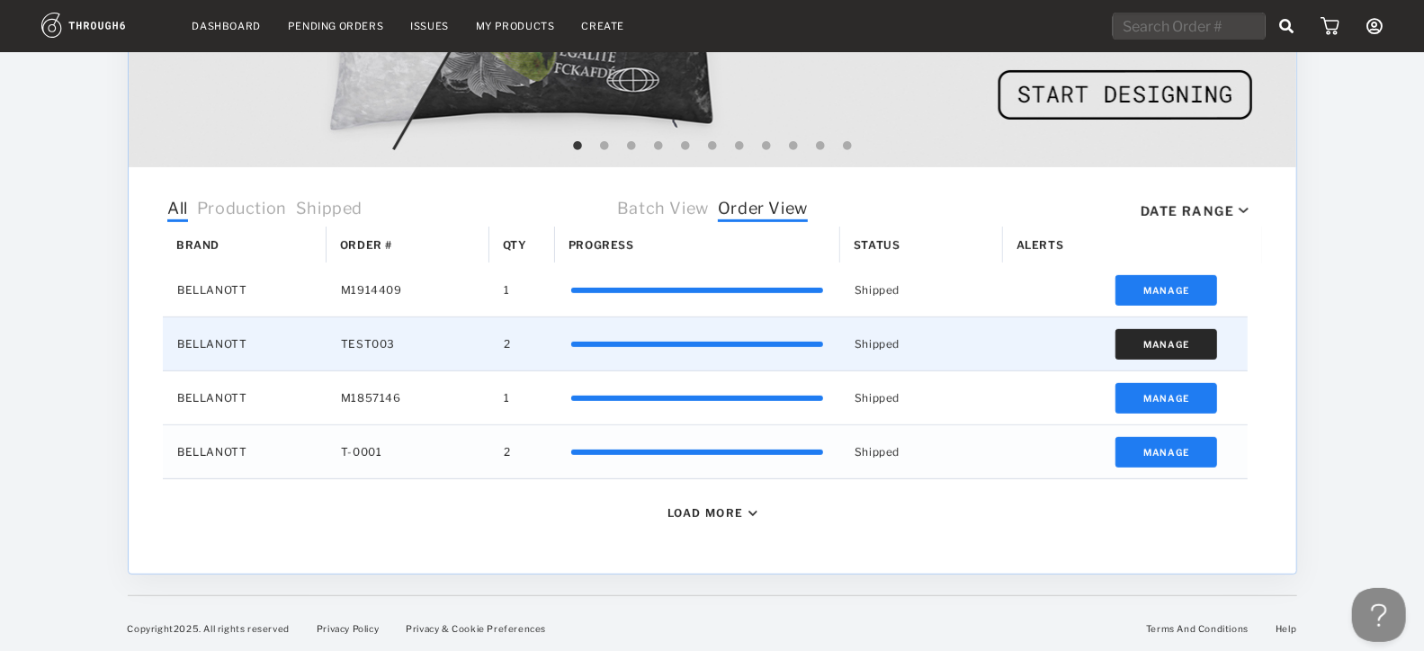
click at [1183, 347] on button "Manage" at bounding box center [1166, 344] width 102 height 31
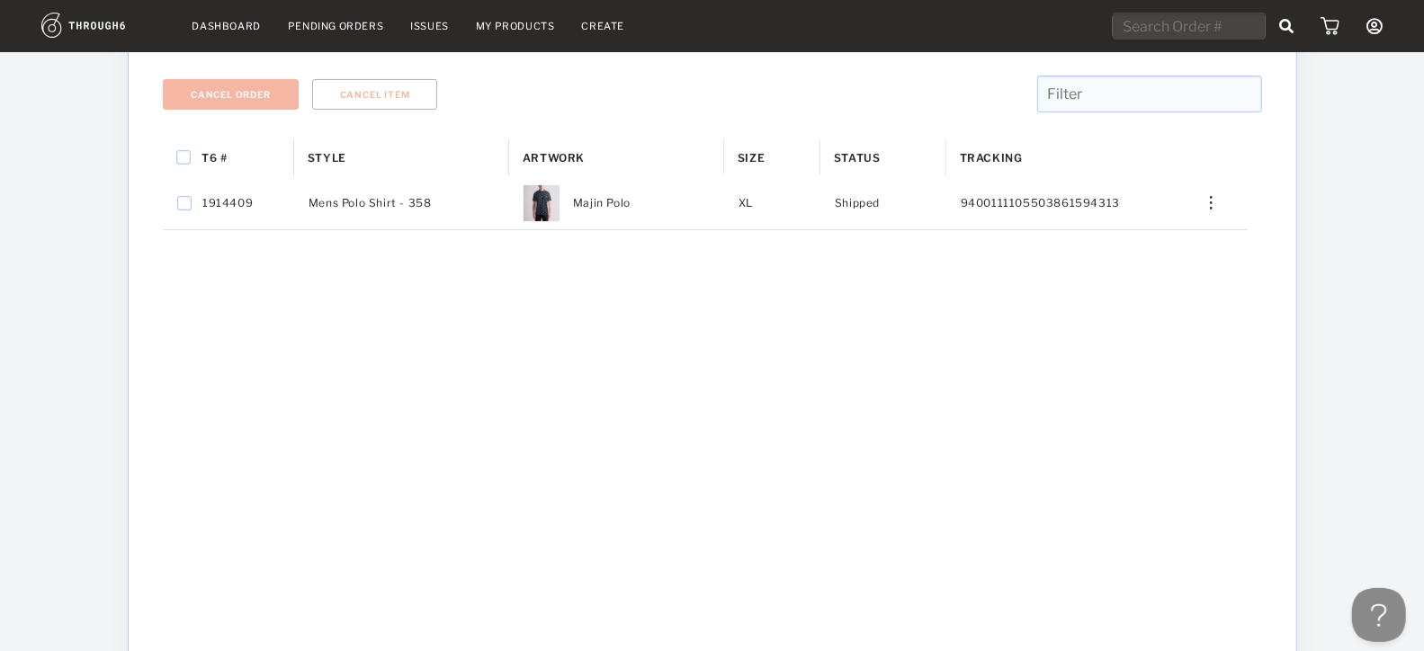
scroll to position [267, 0]
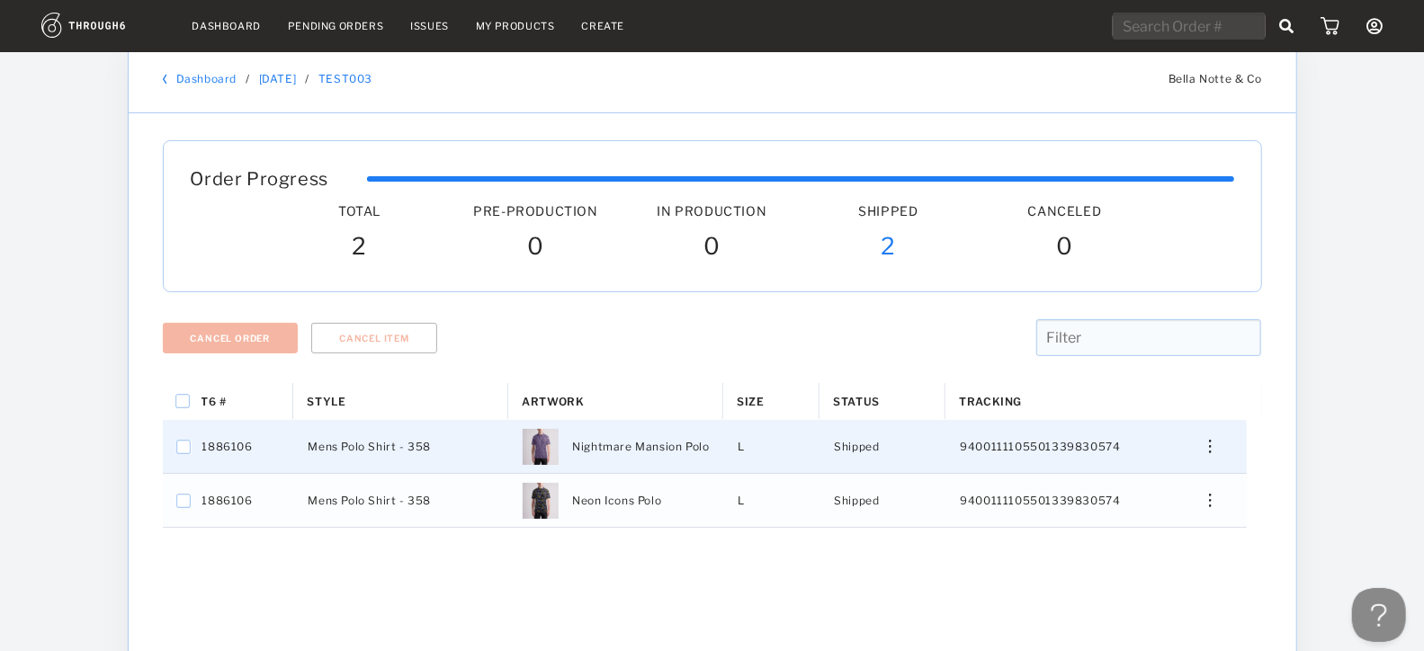
scroll to position [21, 0]
